Goal: Navigation & Orientation: Find specific page/section

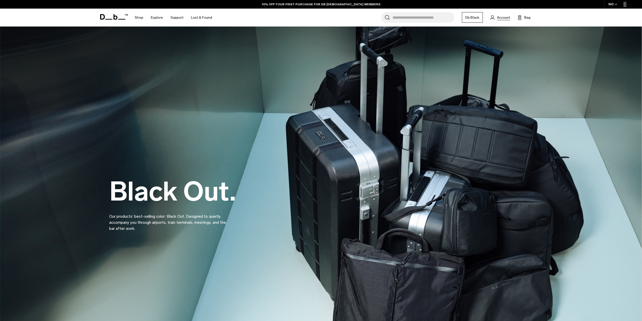
click at [503, 16] on span "Account" at bounding box center [503, 17] width 13 height 5
